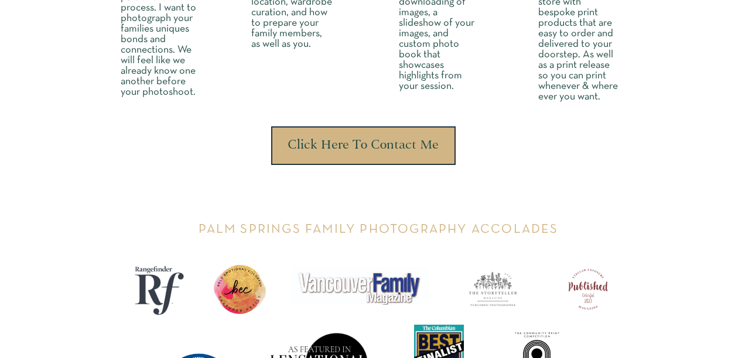
scroll to position [3414, 0]
click at [390, 150] on h3 "Click Here To Contact Me" at bounding box center [363, 146] width 156 height 15
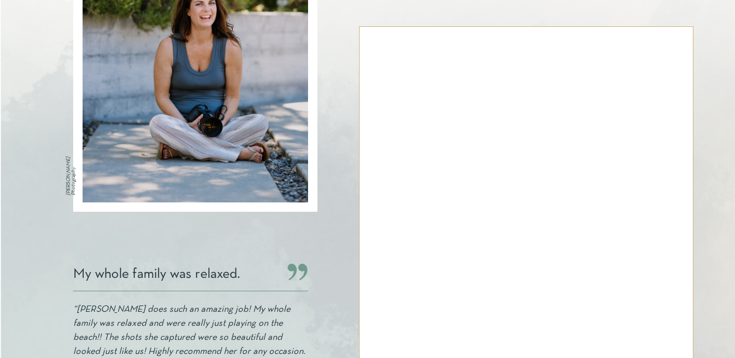
scroll to position [101, 0]
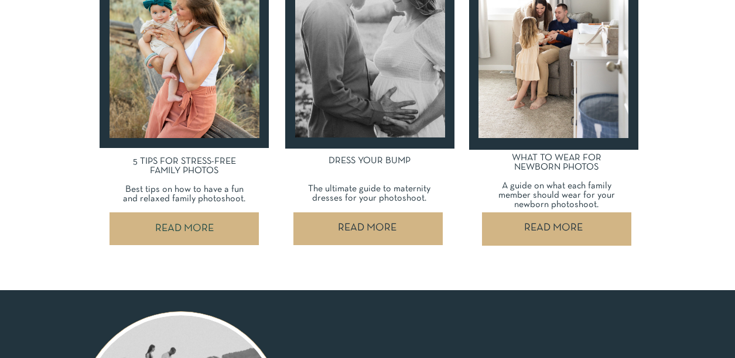
scroll to position [640, 0]
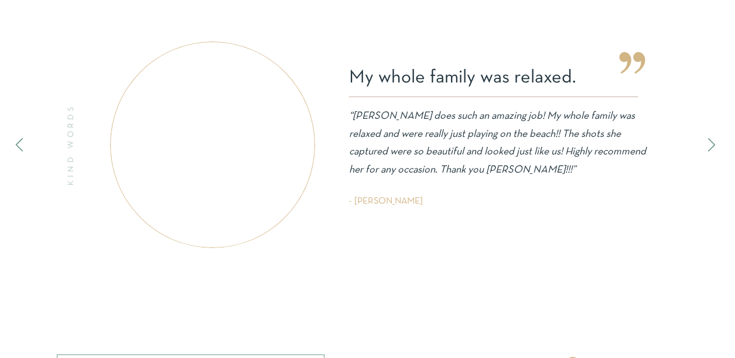
scroll to position [5515, 0]
